Goal: Task Accomplishment & Management: Use online tool/utility

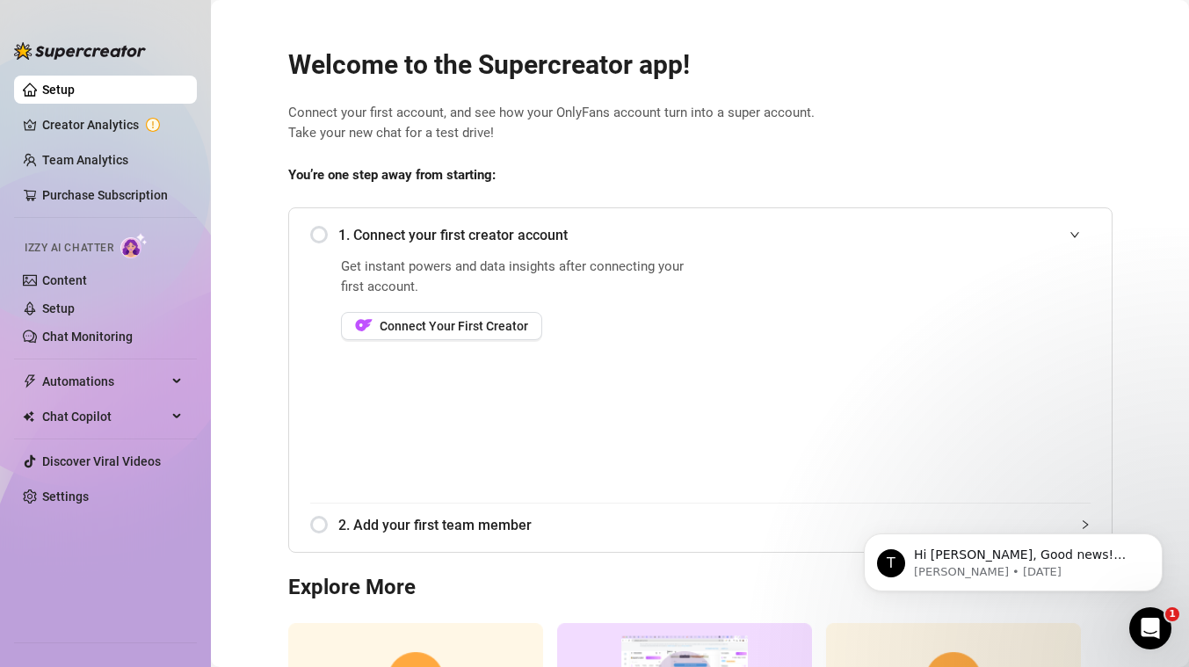
click at [324, 234] on div "1. Connect your first creator account" at bounding box center [700, 234] width 780 height 43
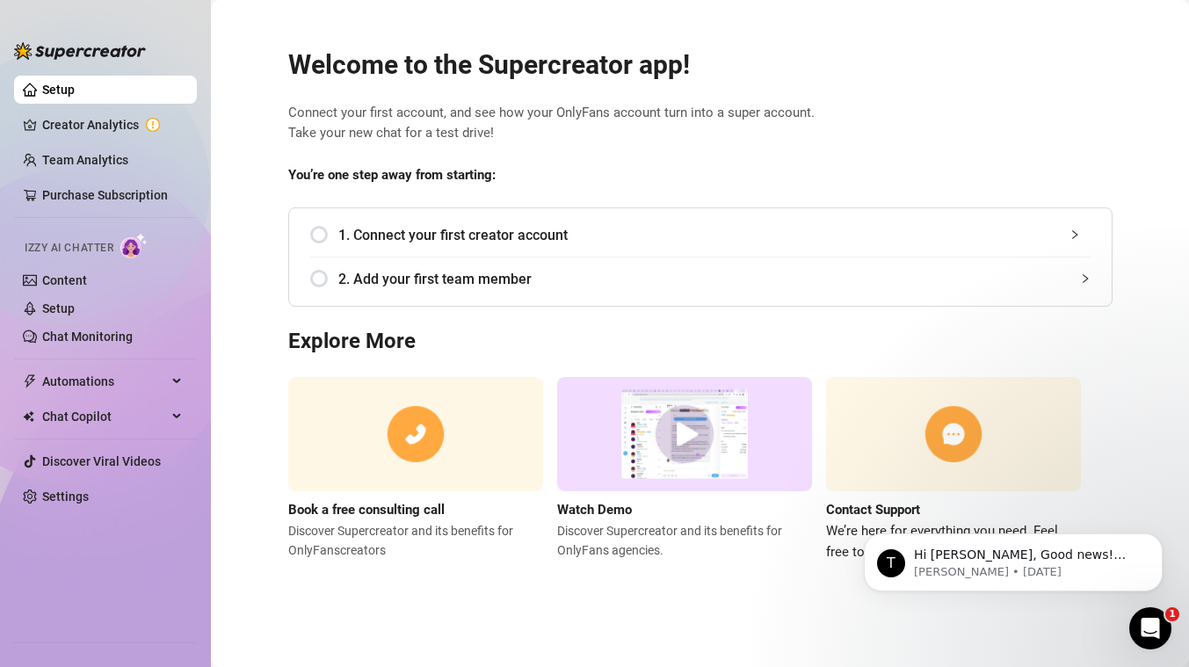
click at [397, 237] on span "1. Connect your first creator account" at bounding box center [714, 235] width 752 height 22
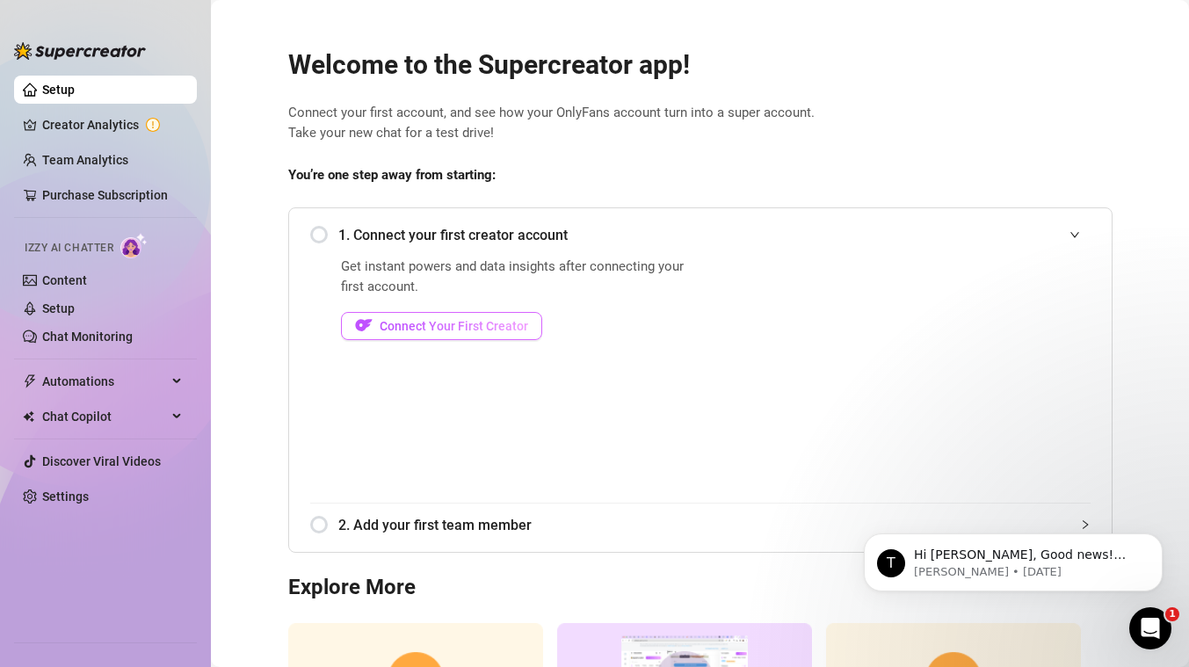
click at [457, 332] on span "Connect Your First Creator" at bounding box center [454, 326] width 148 height 14
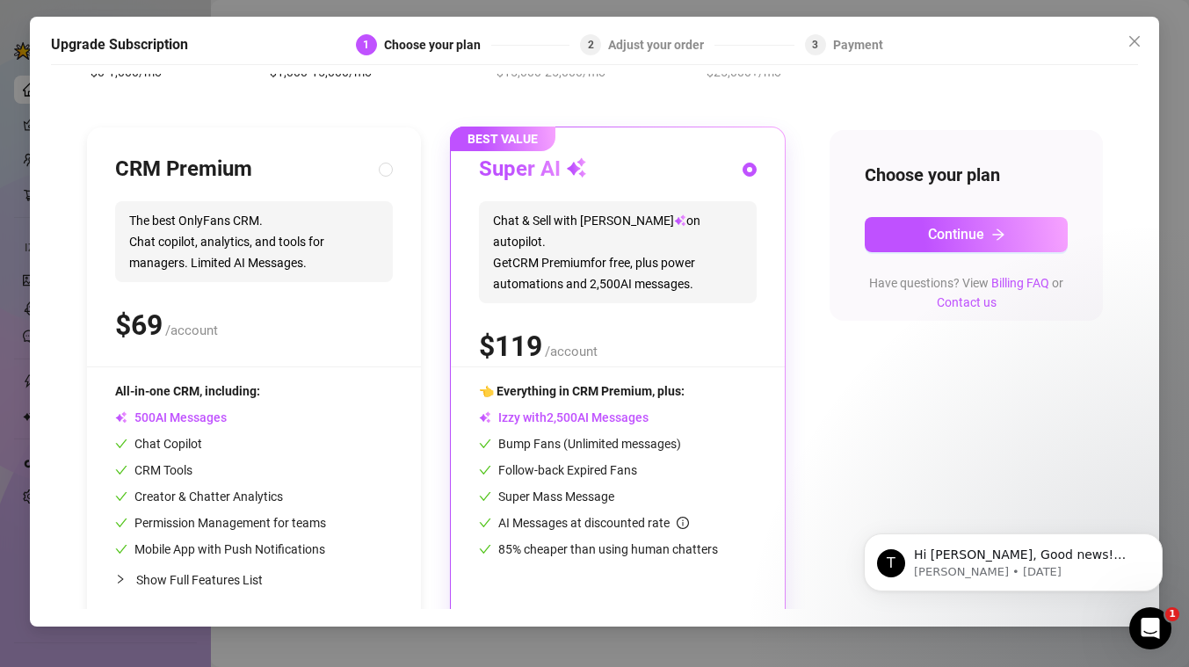
scroll to position [151, 0]
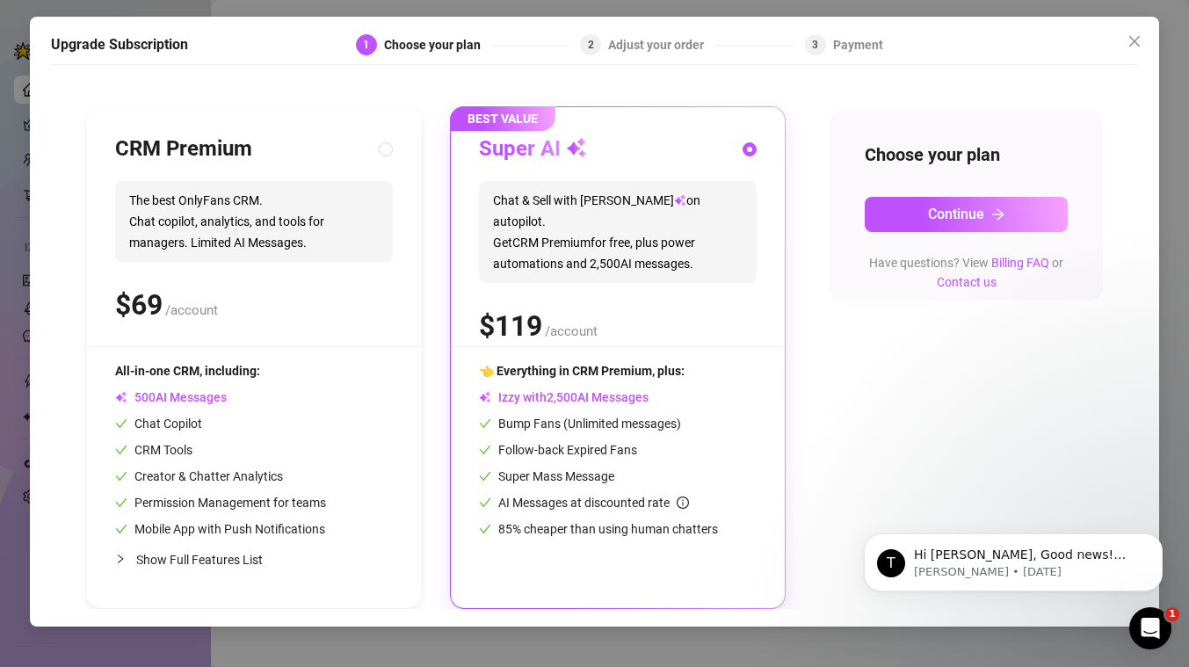
click at [257, 346] on div at bounding box center [254, 346] width 334 height 1
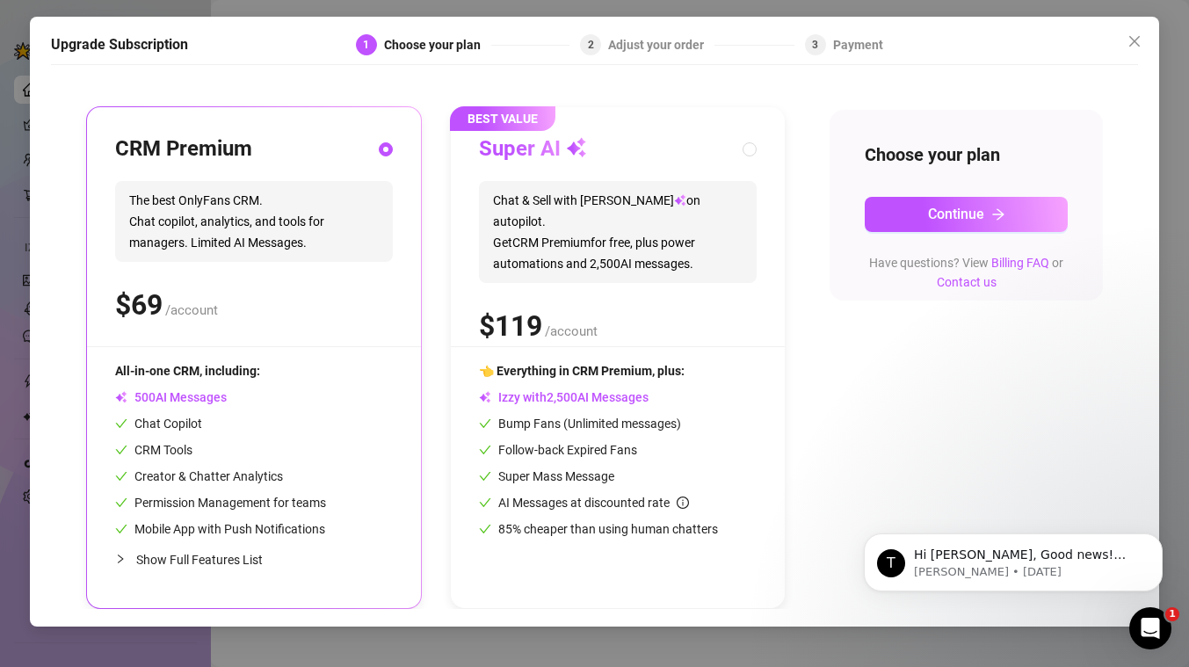
radio input "true"
radio input "false"
click at [504, 336] on div "Super AI Chat & Sell with Izzy on autopilot. Get CRM Premium for free, plus pow…" at bounding box center [618, 240] width 278 height 211
radio input "false"
radio input "true"
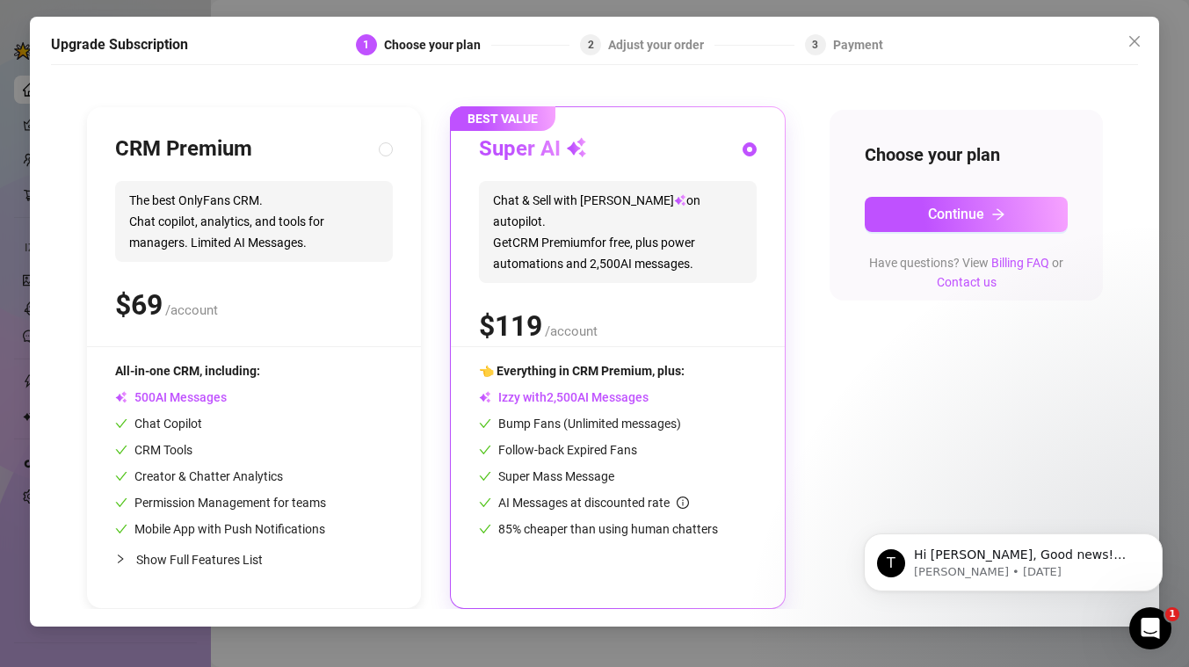
click at [350, 378] on div "All-in-one CRM, including: AI Messages Chat Copilot CRM Tools Creator & Chatter…" at bounding box center [254, 449] width 278 height 177
radio input "true"
radio input "false"
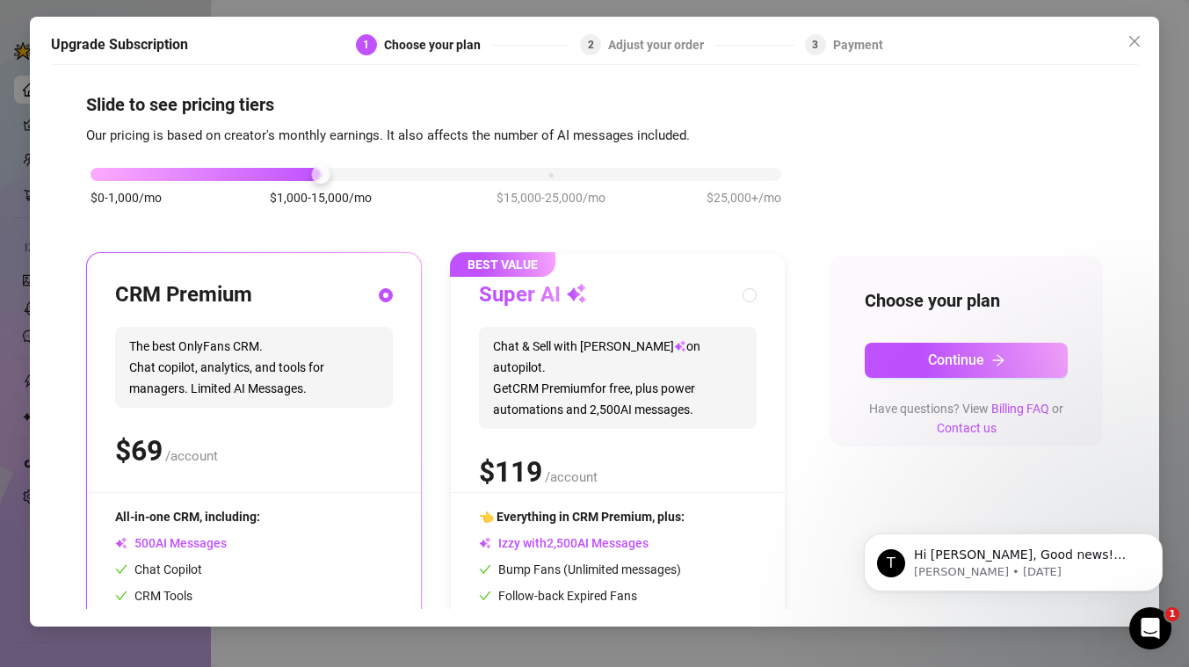
scroll to position [0, 0]
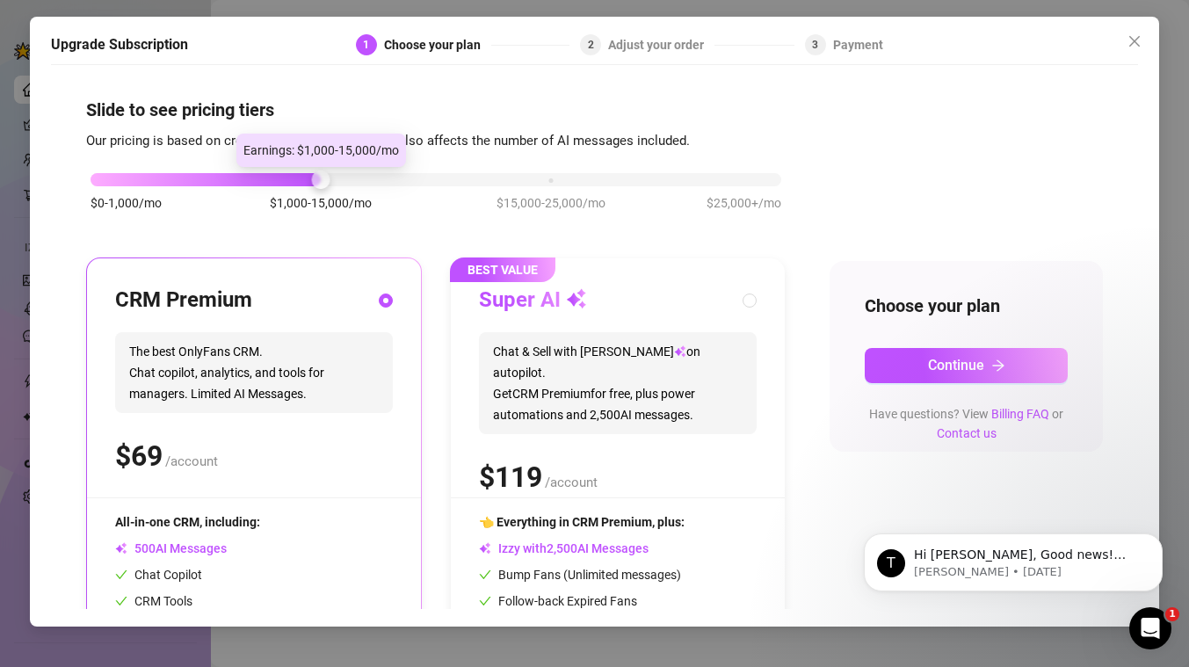
drag, startPoint x: 326, startPoint y: 180, endPoint x: 219, endPoint y: 180, distance: 107.2
click at [219, 180] on div "$0-1,000/mo $1,000-15,000/mo $15,000-25,000/mo $25,000+/mo" at bounding box center [435, 175] width 691 height 11
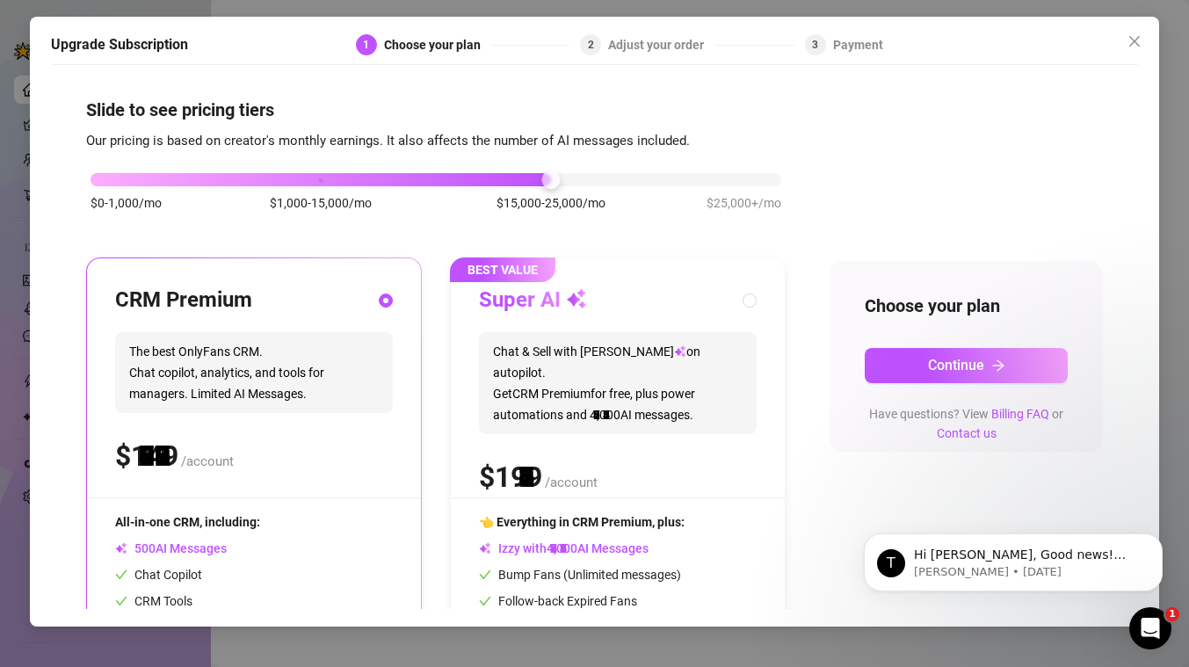
click at [487, 180] on div "$0-1,000/mo $1,000-15,000/mo $15,000-25,000/mo $25,000+/mo" at bounding box center [435, 175] width 691 height 11
click at [186, 170] on div "$0-1,000/mo $1,000-15,000/mo $15,000-25,000/mo $25,000+/mo" at bounding box center [435, 175] width 691 height 11
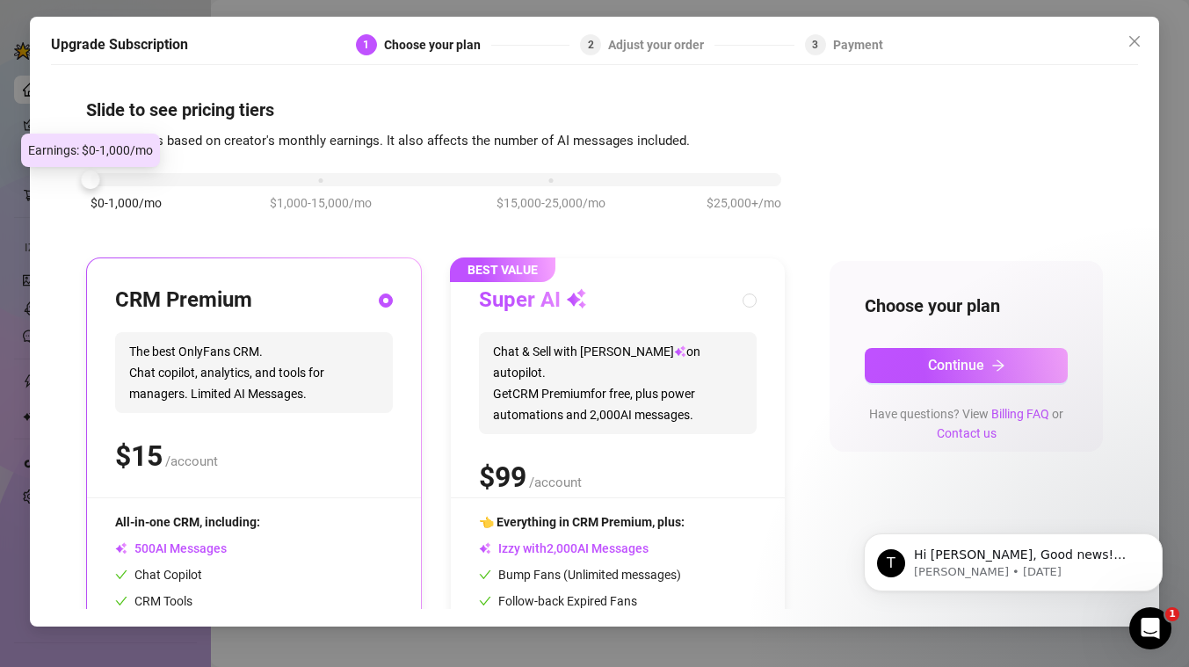
drag, startPoint x: 167, startPoint y: 177, endPoint x: 183, endPoint y: 180, distance: 16.2
click at [184, 180] on div at bounding box center [435, 179] width 691 height 13
drag, startPoint x: 103, startPoint y: 183, endPoint x: 172, endPoint y: 192, distance: 70.1
click at [172, 192] on div "$0-1,000/mo $1,000-15,000/mo $15,000-25,000/mo $25,000+/mo" at bounding box center [435, 200] width 699 height 99
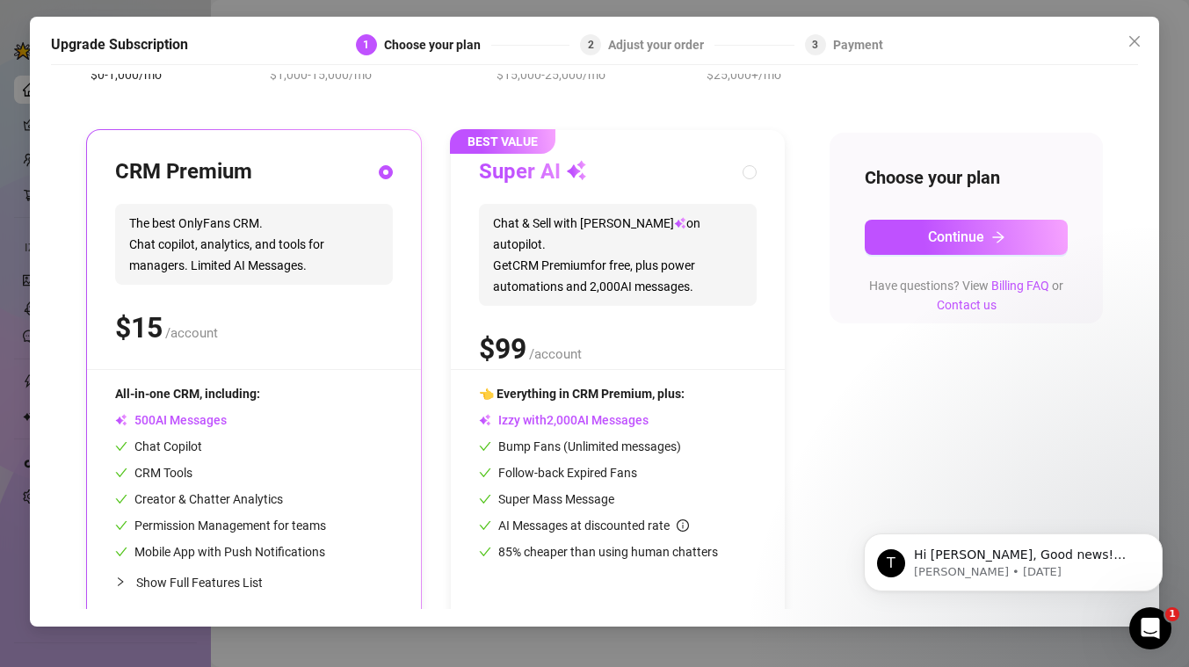
click at [256, 366] on div "CRM Premium The best OnlyFans CRM. Chat copilot, analytics, and tools for manag…" at bounding box center [254, 263] width 278 height 211
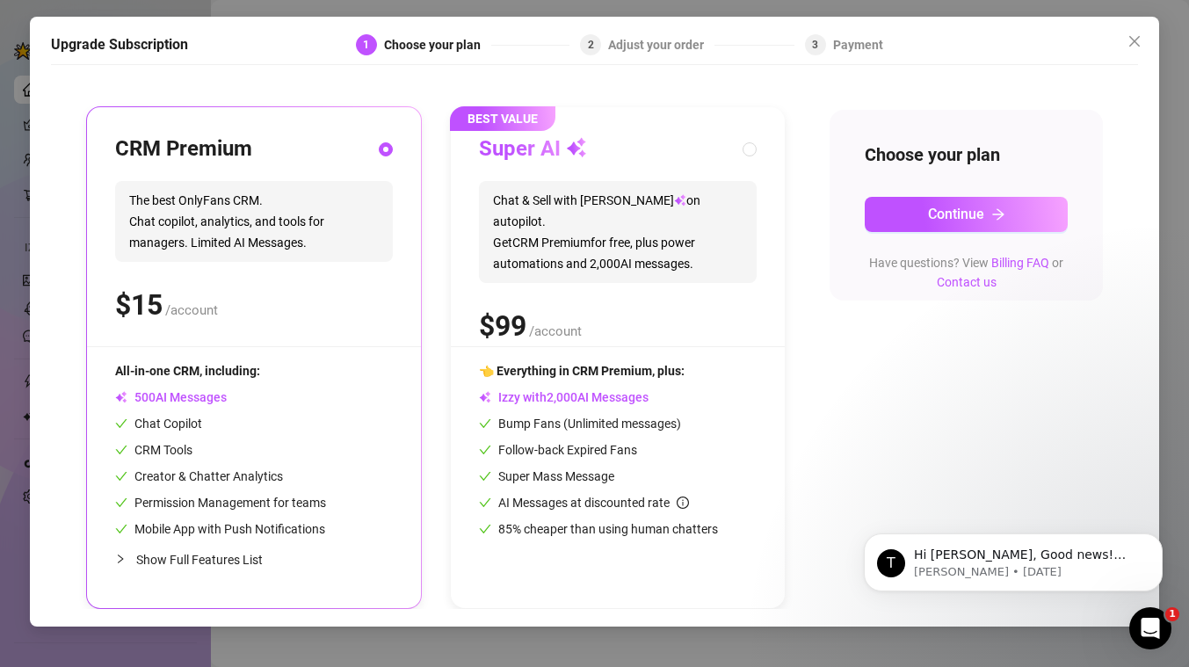
click at [607, 328] on div "Super AI Chat & Sell with Izzy on autopilot. Get CRM Premium for free, plus pow…" at bounding box center [618, 240] width 278 height 211
radio input "false"
radio input "true"
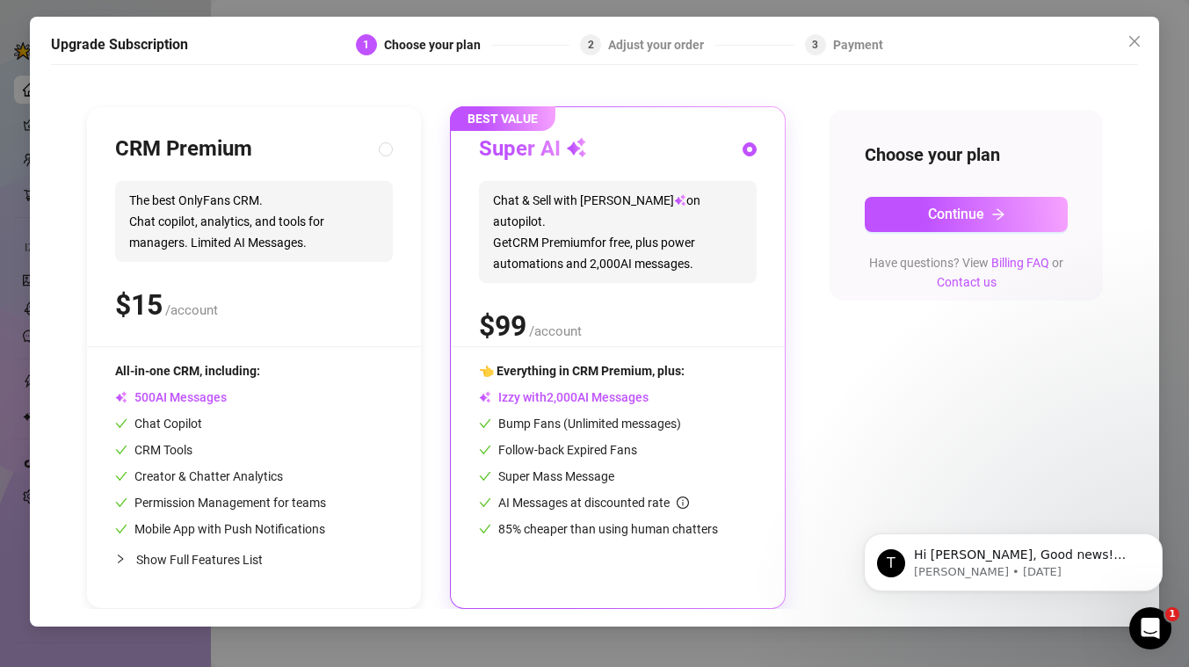
click at [311, 370] on div "All-in-one CRM, including:" at bounding box center [220, 370] width 211 height 19
radio input "true"
radio input "false"
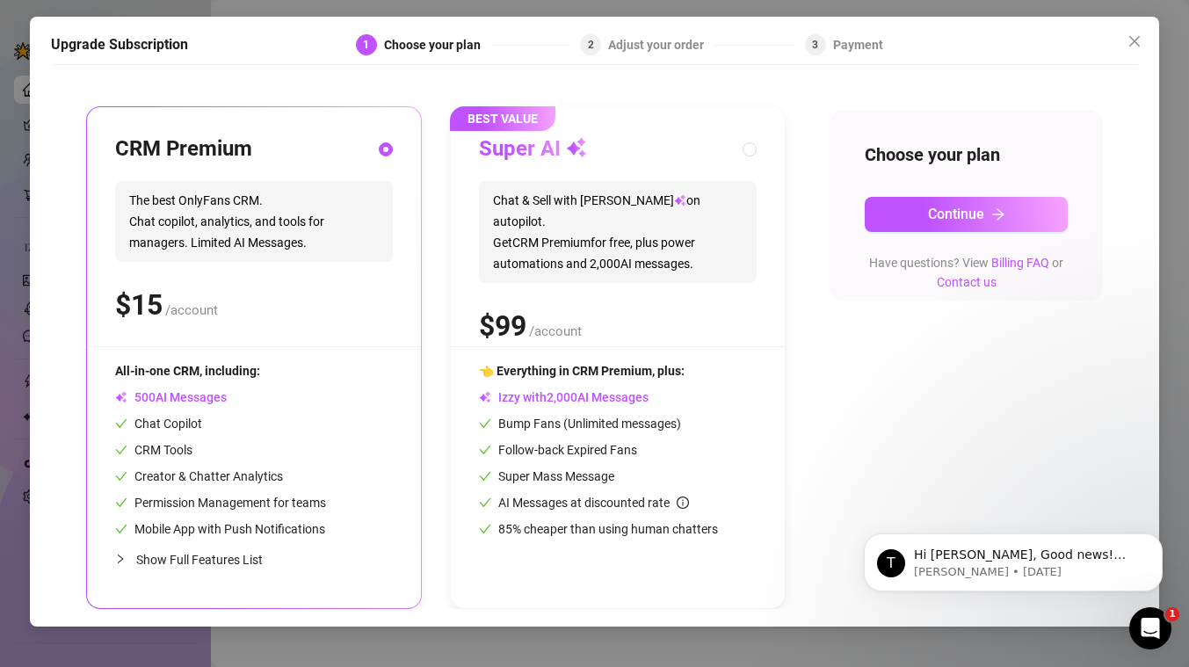
click at [240, 496] on span "Permission Management for teams" at bounding box center [220, 502] width 211 height 14
click at [235, 555] on span "Show Full Features List" at bounding box center [199, 560] width 127 height 14
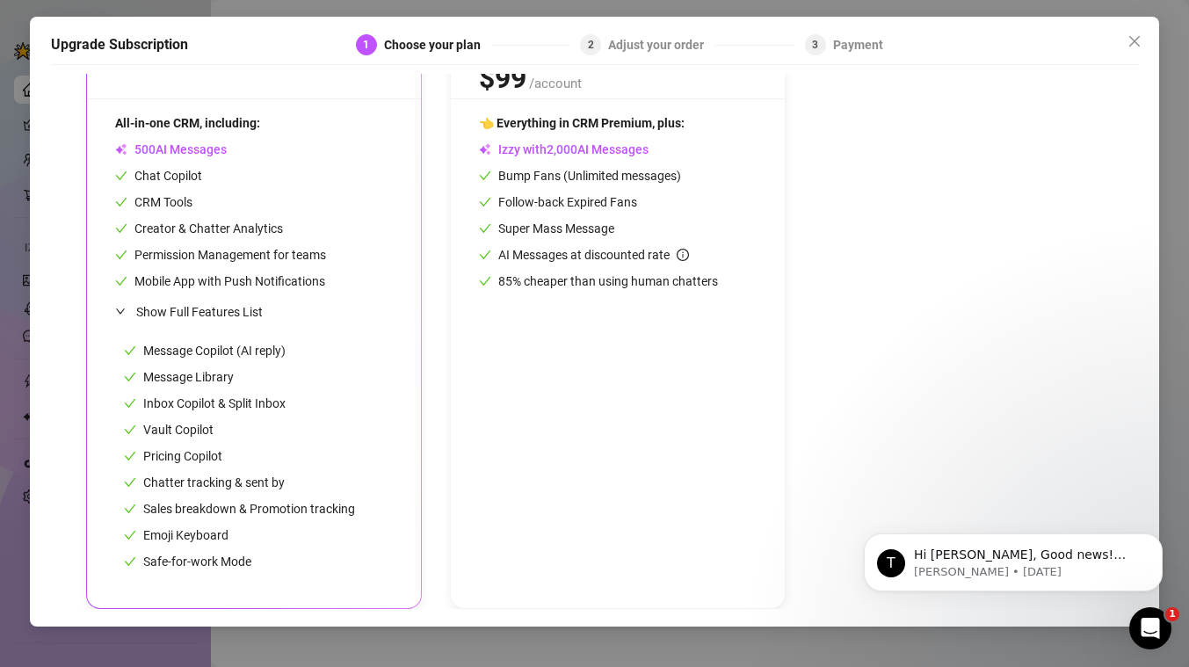
scroll to position [0, 0]
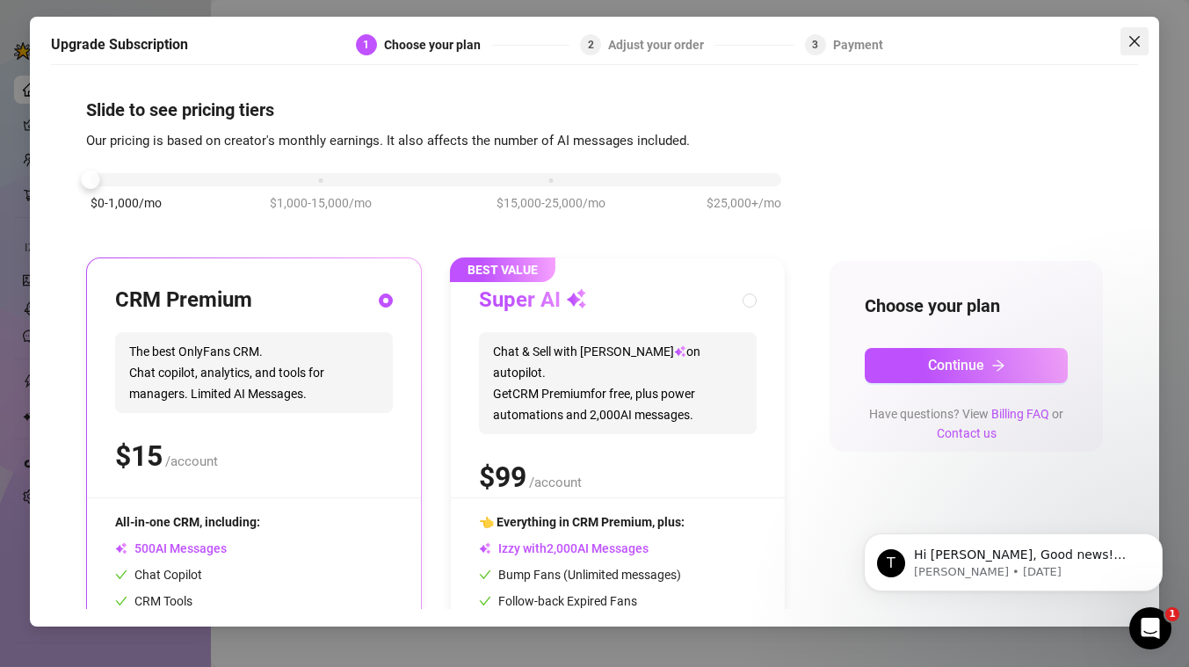
click at [1139, 40] on icon "close" at bounding box center [1134, 41] width 14 height 14
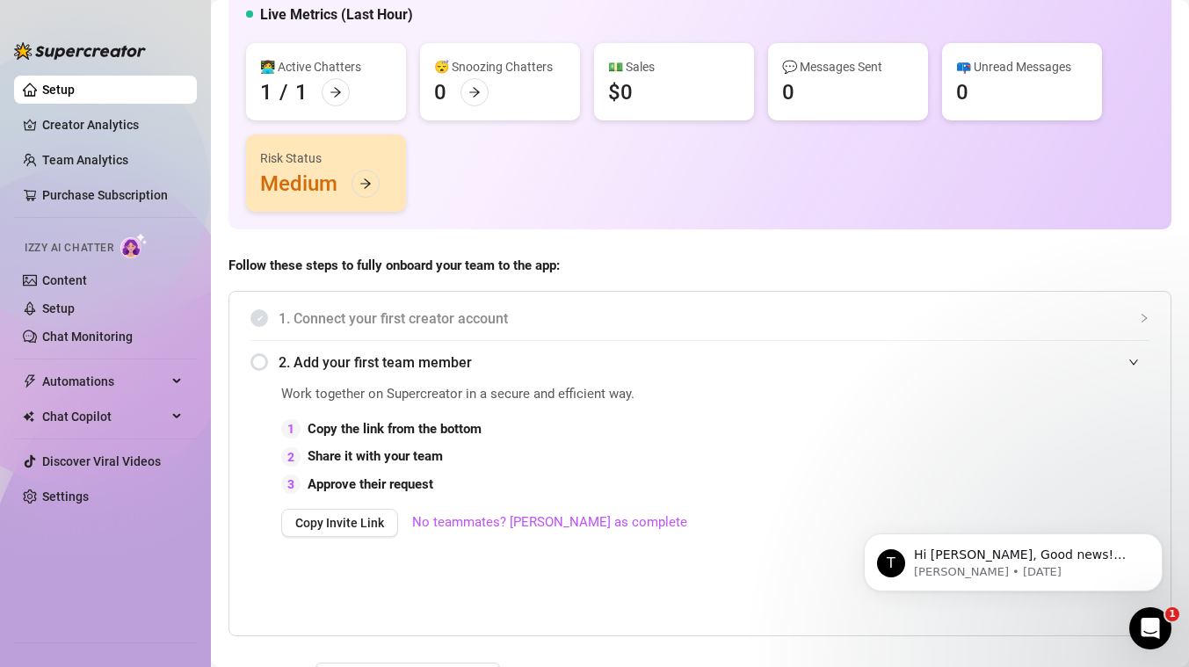
scroll to position [154, 0]
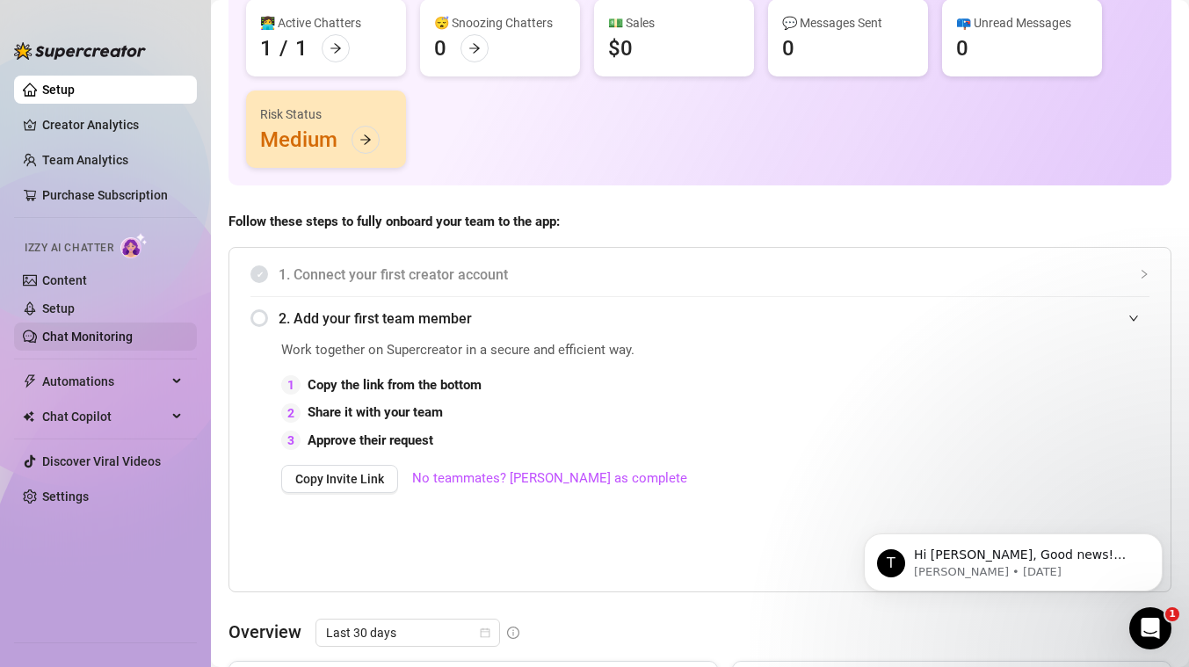
click at [133, 336] on link "Chat Monitoring" at bounding box center [87, 336] width 90 height 14
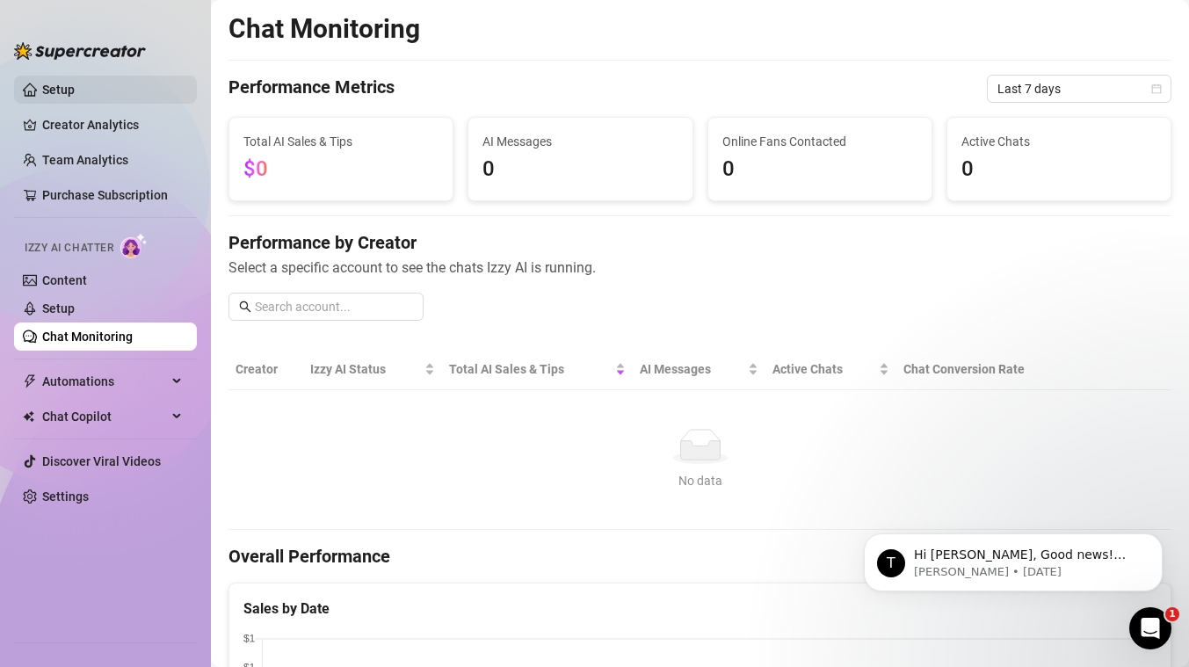
click at [75, 91] on link "Setup" at bounding box center [58, 90] width 33 height 14
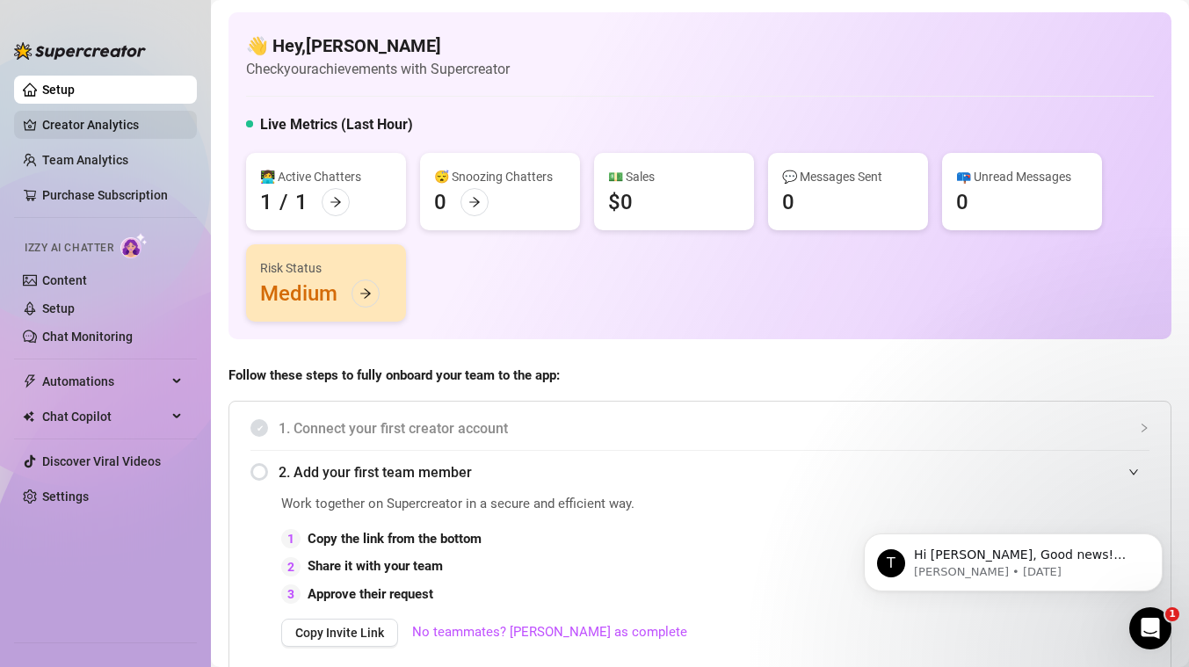
click at [141, 115] on link "Creator Analytics" at bounding box center [112, 125] width 141 height 28
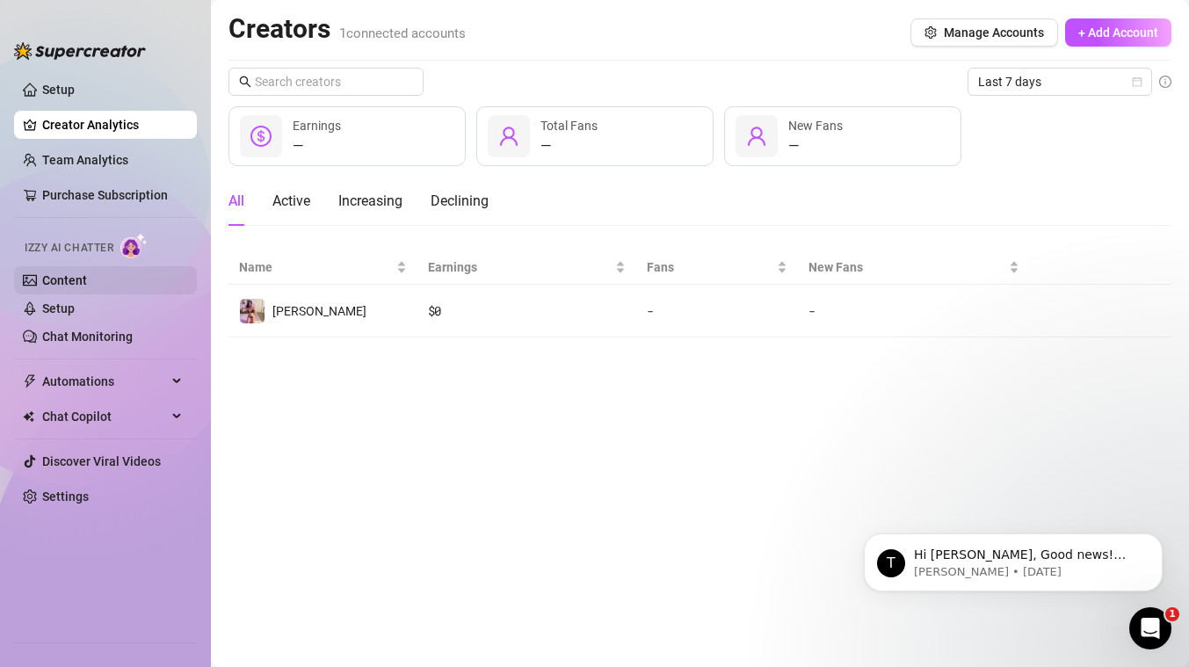
click at [87, 282] on link "Content" at bounding box center [64, 280] width 45 height 14
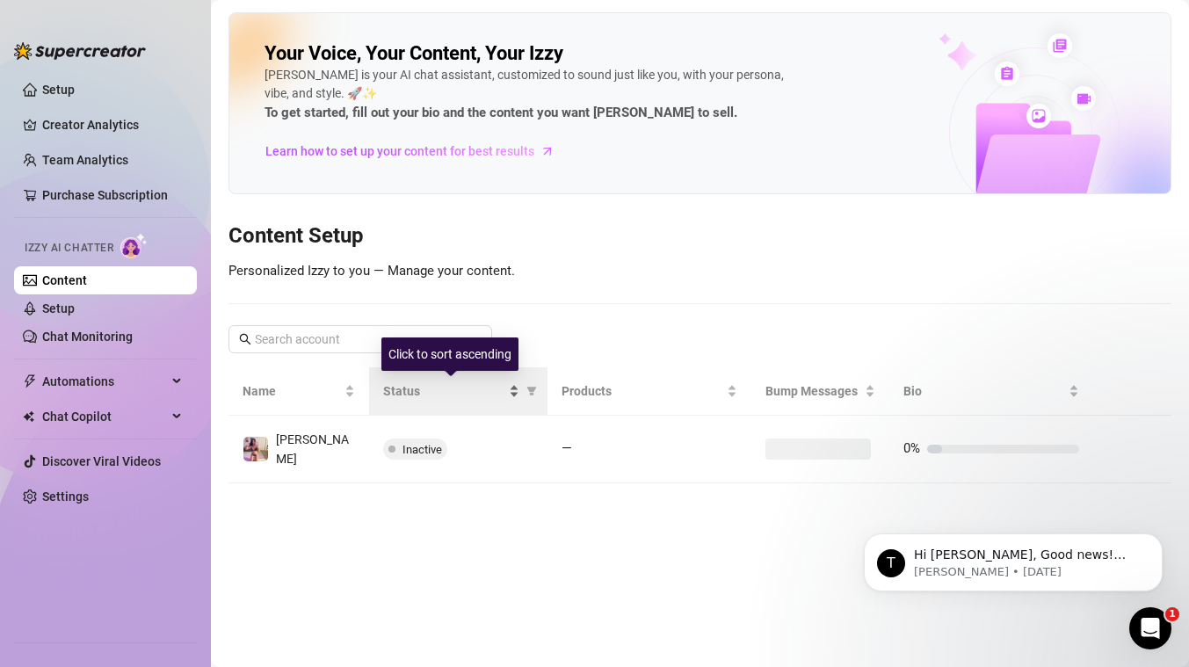
click at [441, 393] on span "Status" at bounding box center [444, 390] width 122 height 19
click at [497, 380] on th "Status" at bounding box center [458, 391] width 178 height 48
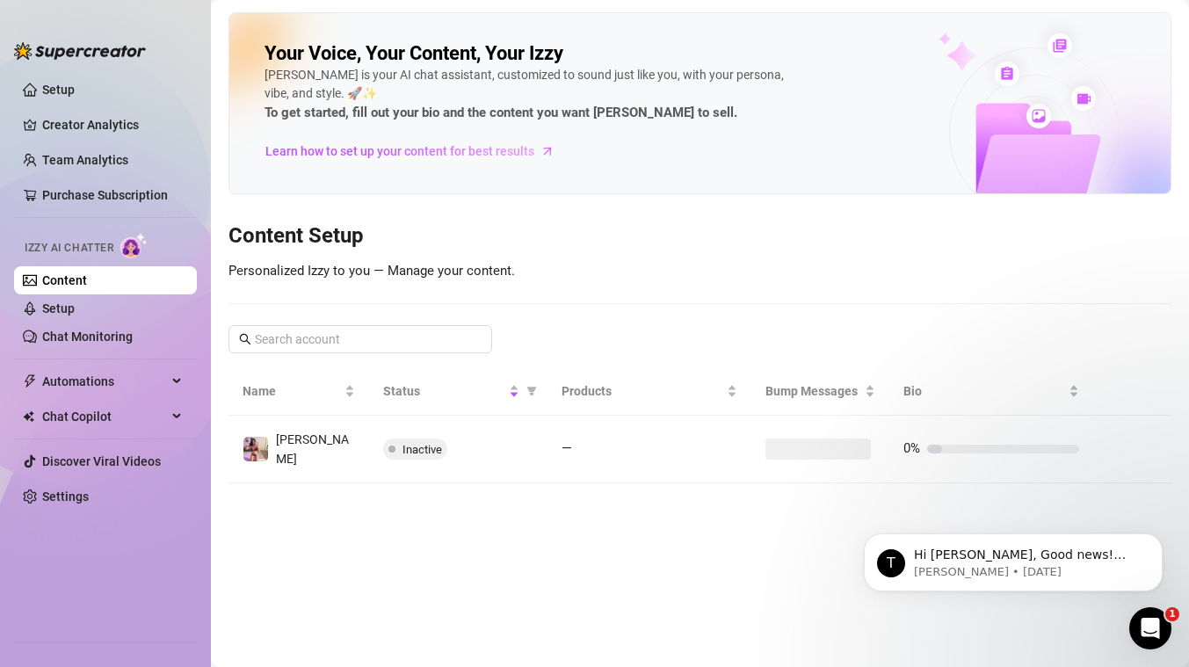
click at [463, 438] on div "Inactive" at bounding box center [458, 448] width 150 height 21
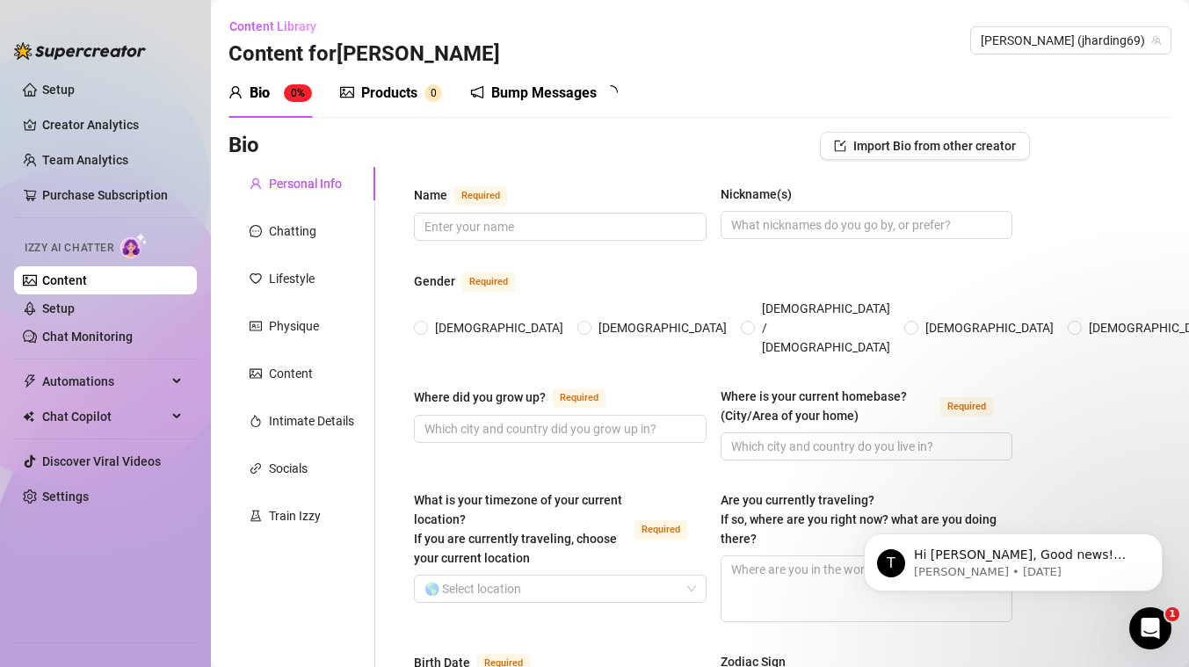
click at [472, 100] on div at bounding box center [477, 93] width 14 height 21
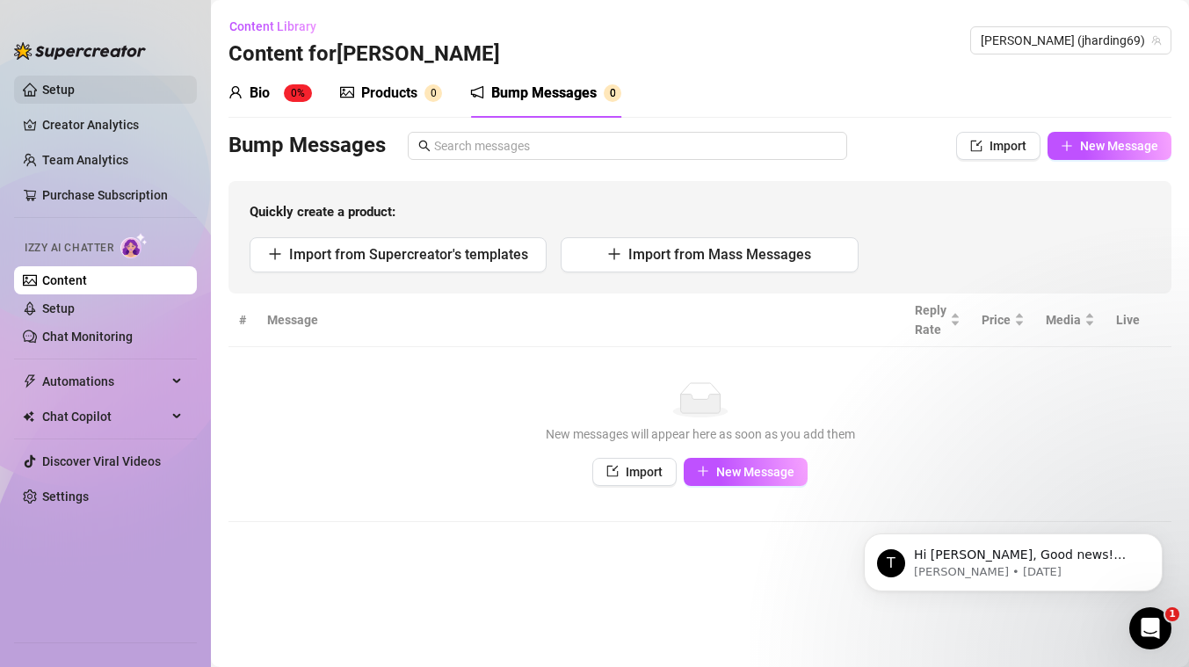
click at [75, 97] on link "Setup" at bounding box center [58, 90] width 33 height 14
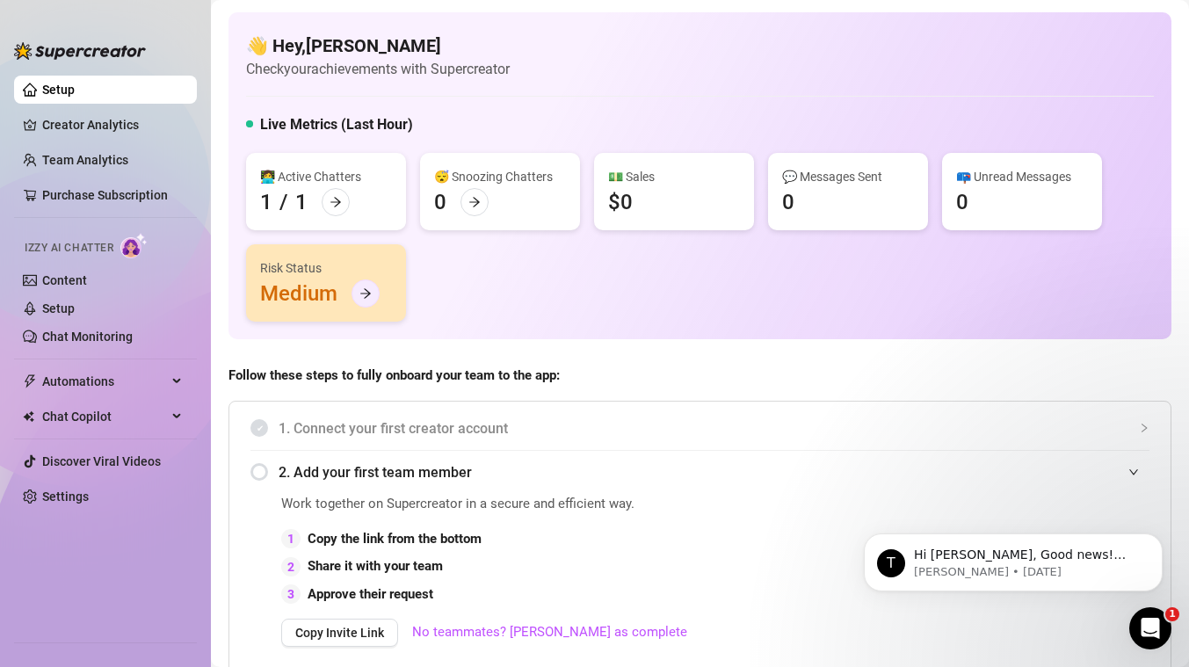
click at [368, 295] on icon "arrow-right" at bounding box center [365, 293] width 12 height 12
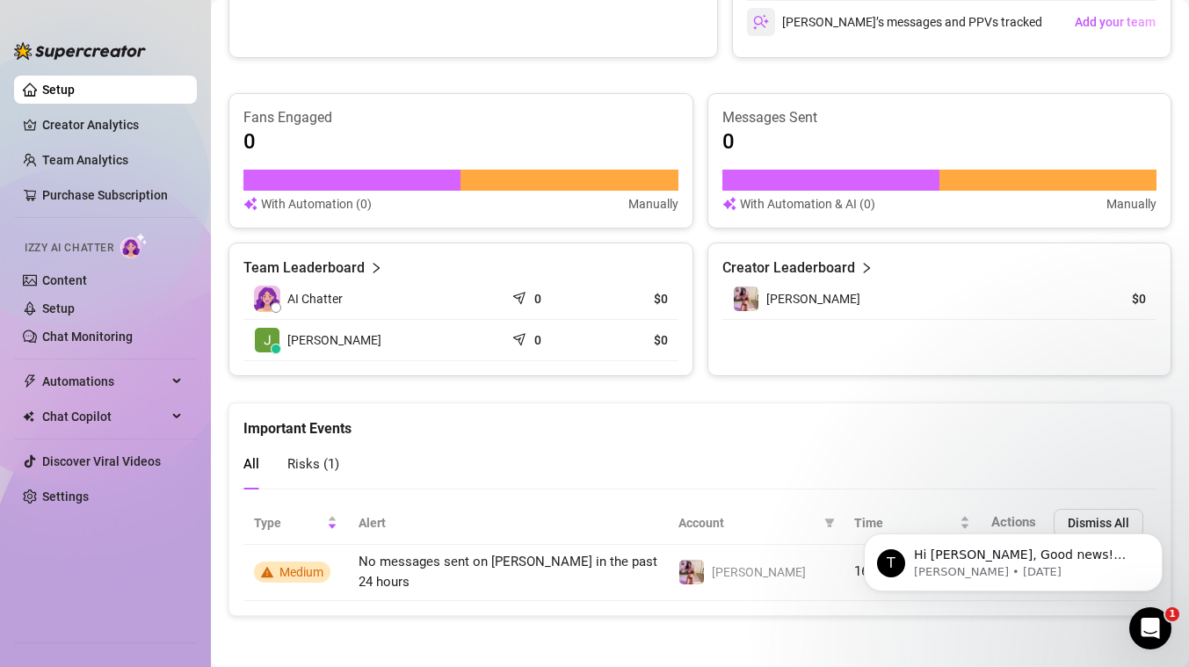
scroll to position [1022, 0]
